Goal: Check status: Check status

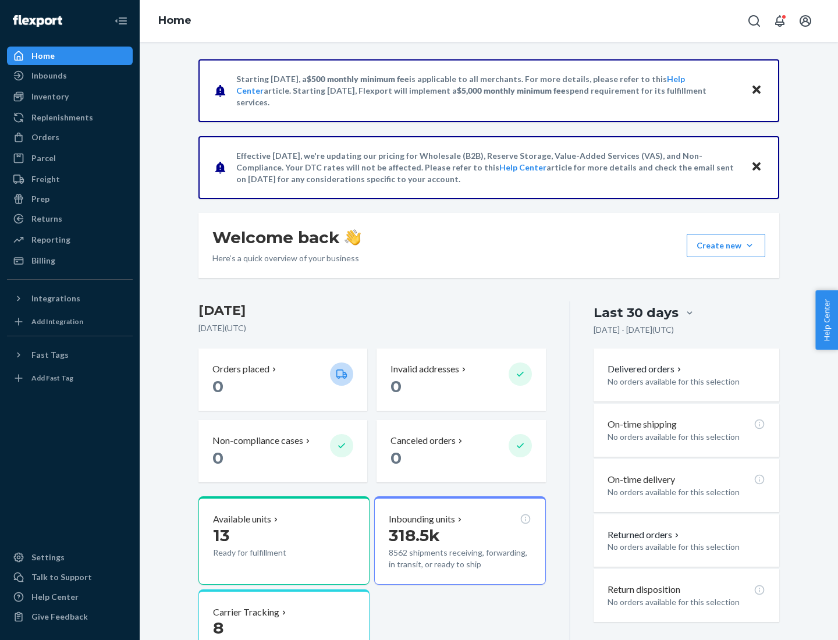
click at [749, 245] on button "Create new Create new inbound Create new order Create new product" at bounding box center [725, 245] width 79 height 23
click at [48, 76] on div "Inbounds" at bounding box center [48, 76] width 35 height 12
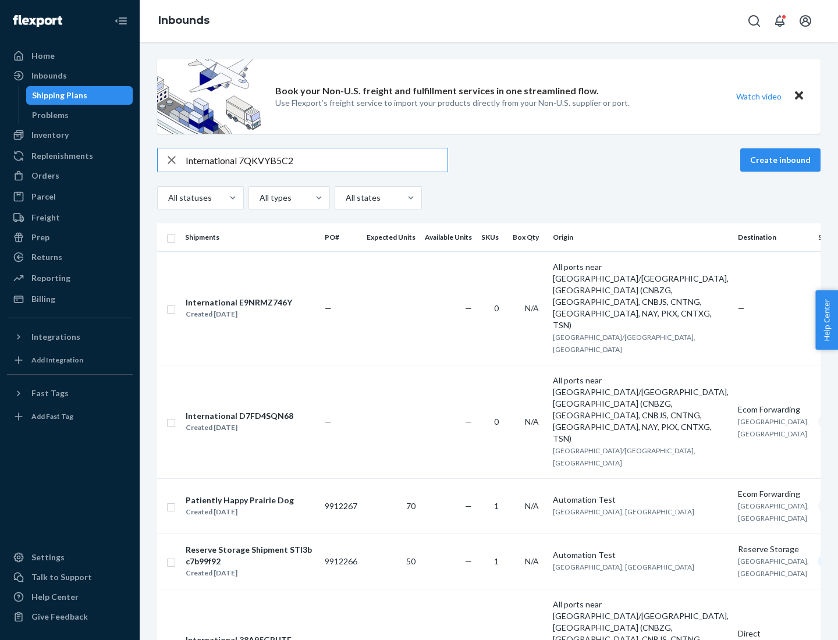
type input "International 7QKVYB5C29"
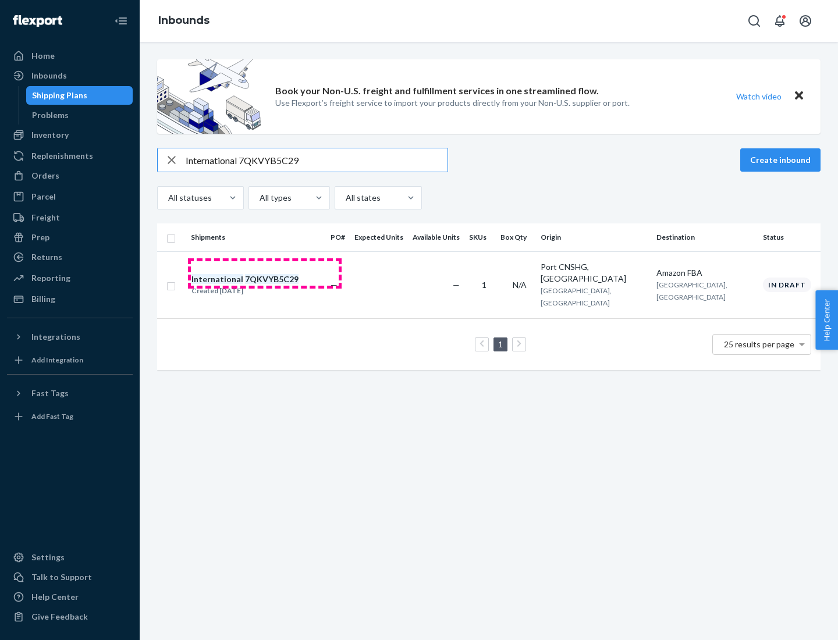
click at [265, 285] on div "Created [DATE]" at bounding box center [244, 291] width 107 height 12
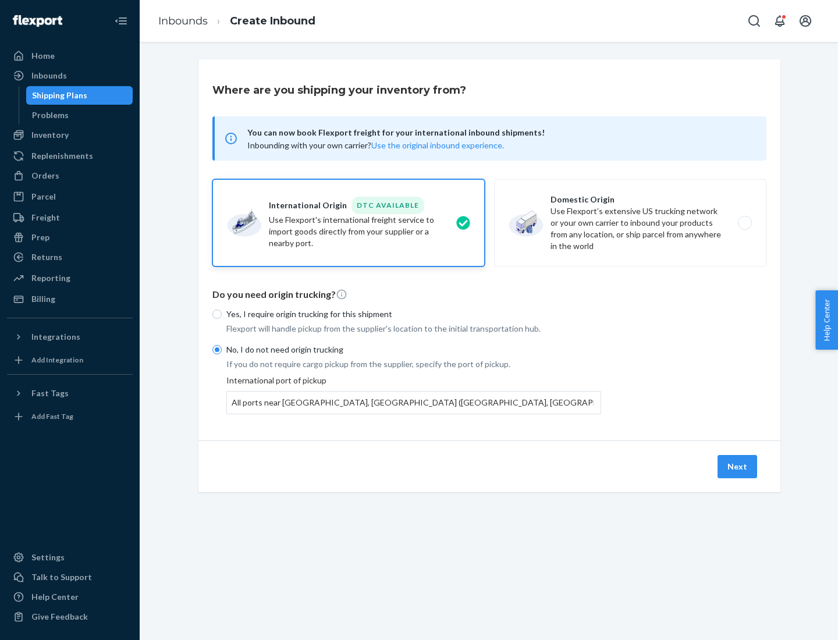
click at [738, 466] on button "Next" at bounding box center [737, 466] width 40 height 23
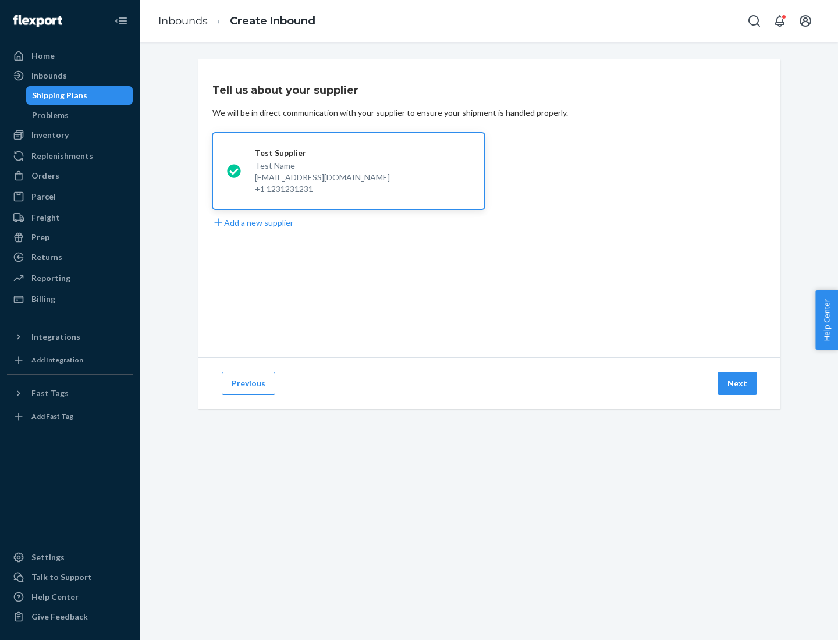
click at [738, 383] on button "Next" at bounding box center [737, 383] width 40 height 23
